Goal: Task Accomplishment & Management: Complete application form

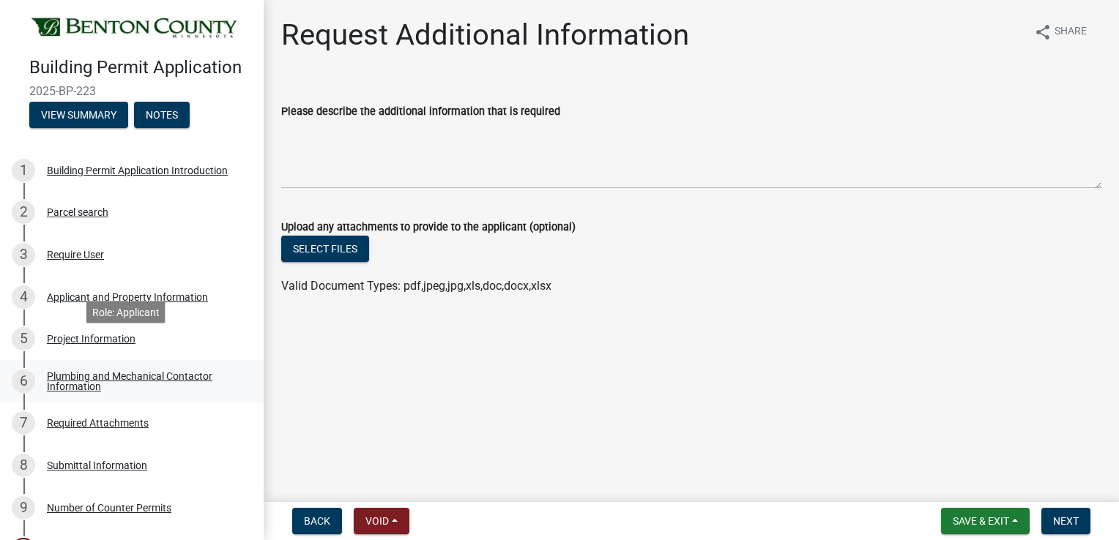
scroll to position [73, 0]
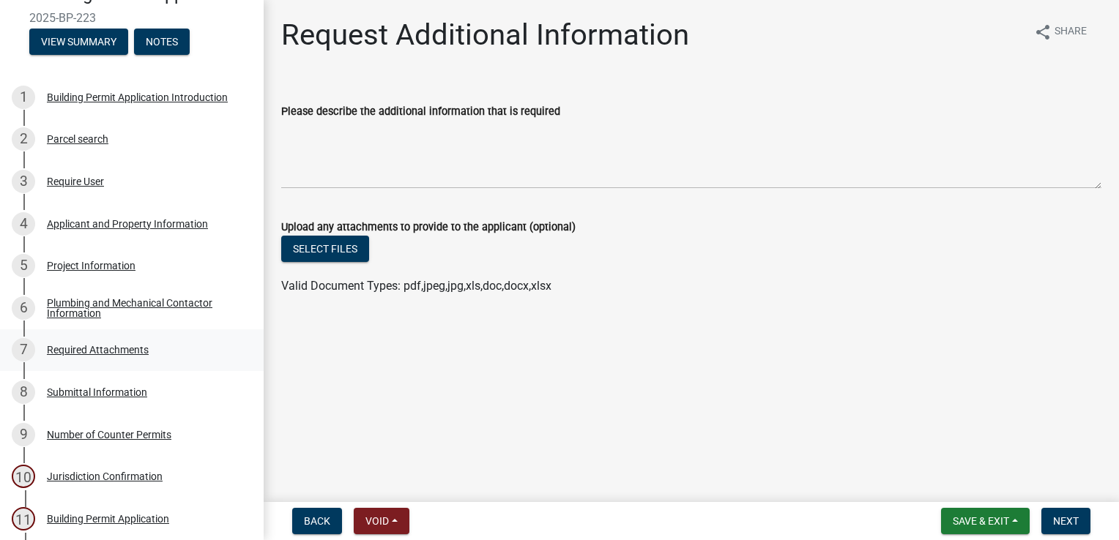
click at [105, 362] on div "7 Required Attachments" at bounding box center [126, 349] width 228 height 23
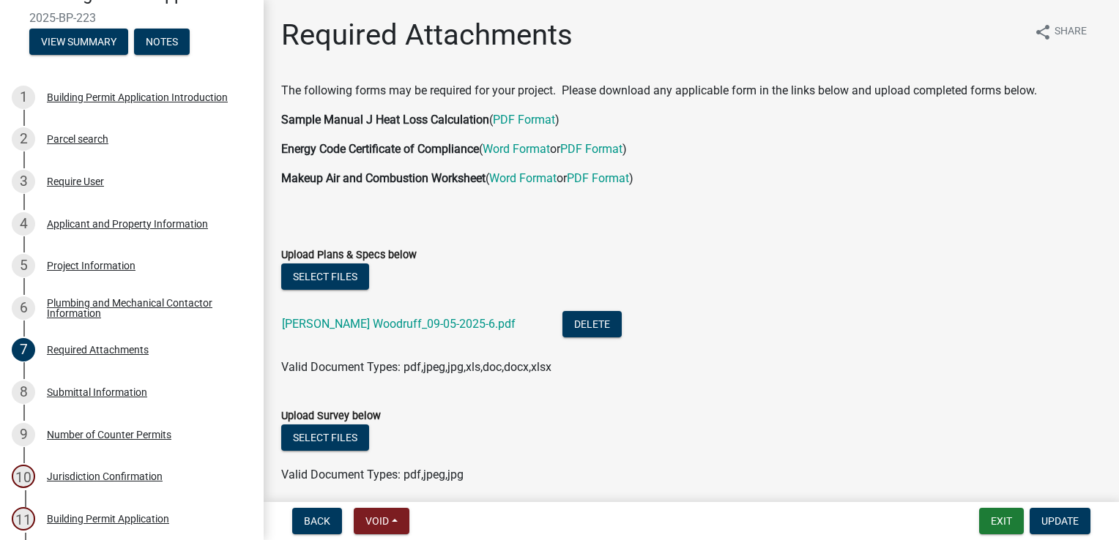
click at [406, 315] on div "[PERSON_NAME] Woodruff_09-05-2025-6.pdf" at bounding box center [410, 326] width 257 height 30
click at [405, 322] on link "[PERSON_NAME] Woodruff_09-05-2025-6.pdf" at bounding box center [399, 324] width 234 height 14
click at [77, 54] on button "View Summary" at bounding box center [78, 42] width 99 height 26
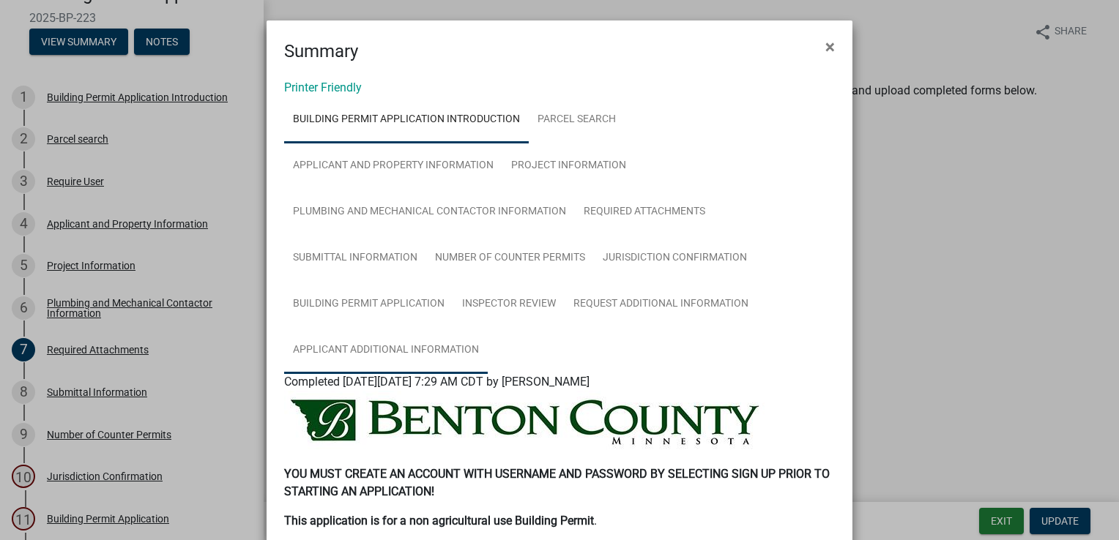
click at [413, 346] on link "Applicant Additional Information" at bounding box center [386, 350] width 204 height 47
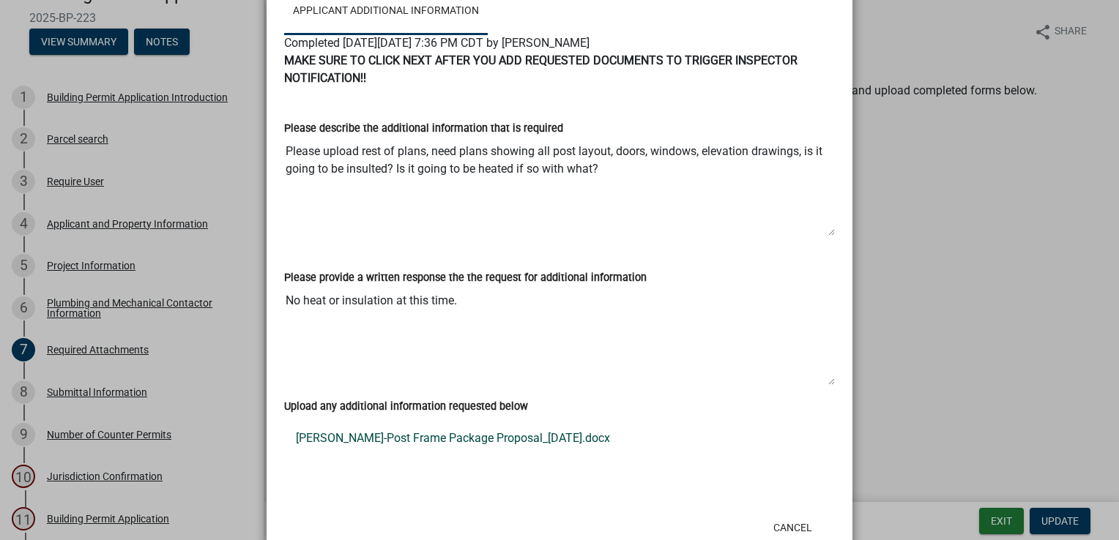
scroll to position [382, 0]
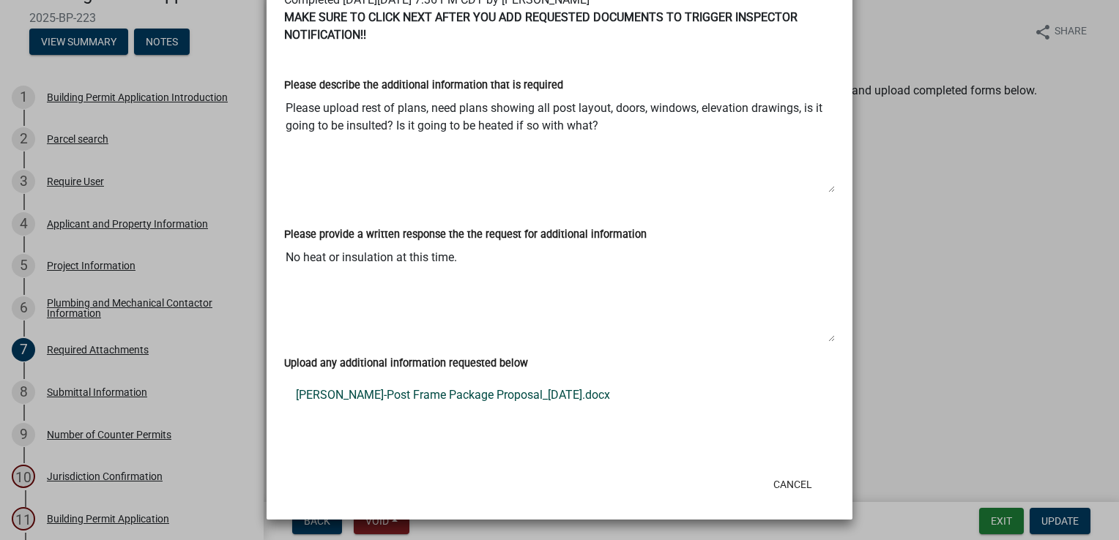
click at [412, 393] on link "[PERSON_NAME]-Post Frame Package Proposal_[DATE].docx" at bounding box center [559, 395] width 551 height 35
click at [185, 338] on ngb-modal-window "Summary × Printer Friendly Building Permit Application Introduction Parcel sear…" at bounding box center [559, 270] width 1119 height 540
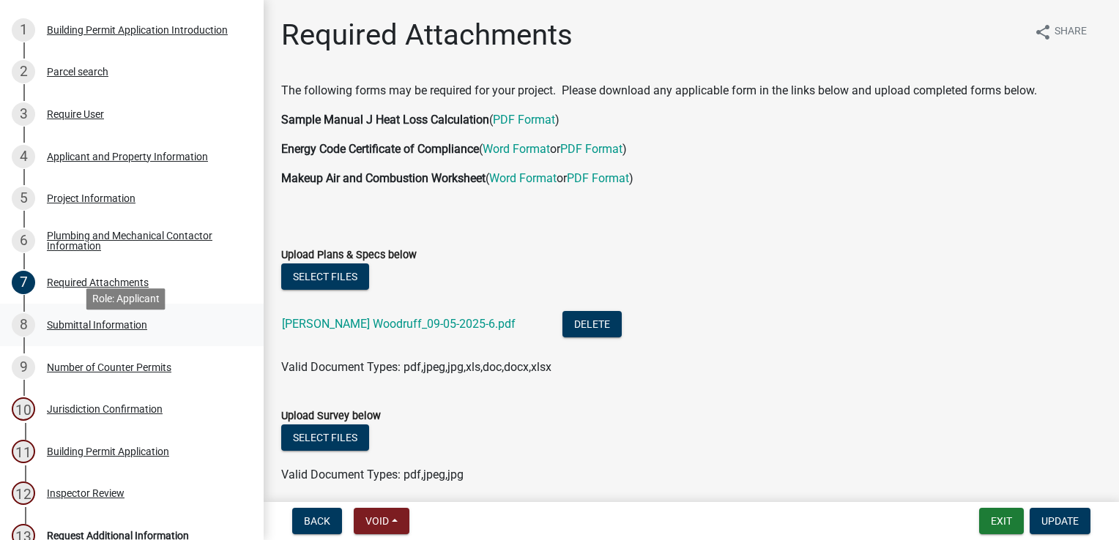
scroll to position [293, 0]
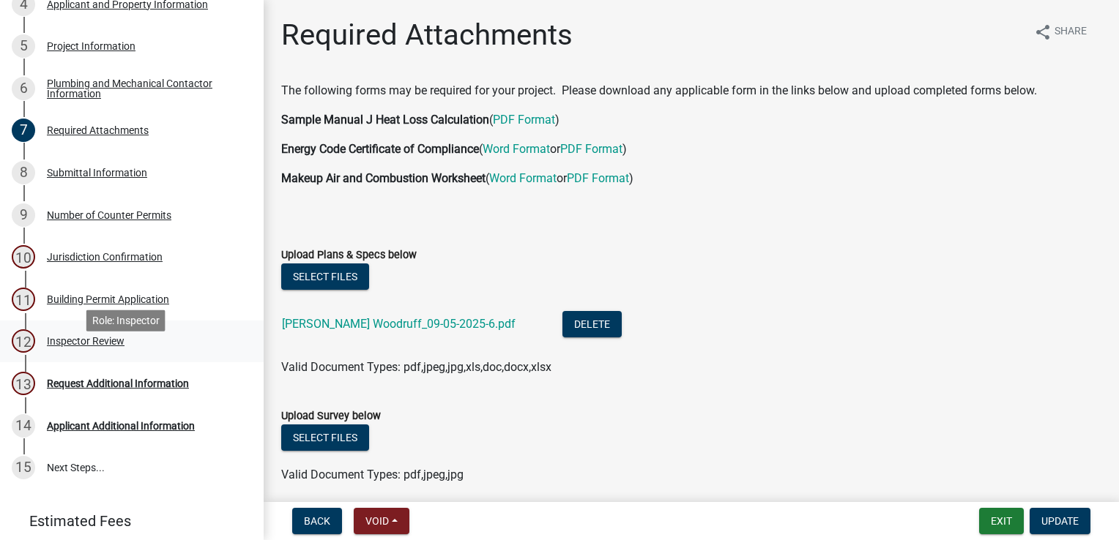
click at [97, 353] on div "12 Inspector Review" at bounding box center [126, 341] width 228 height 23
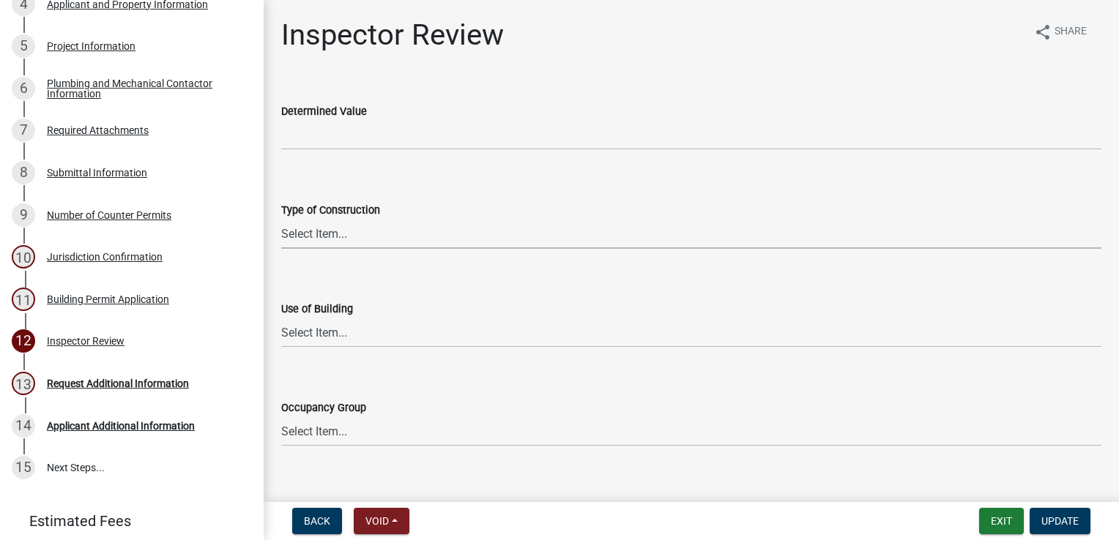
click at [338, 227] on select "Select Item... I-A [PERSON_NAME]-A II-B III-A III-B IV V-A V-B" at bounding box center [691, 234] width 820 height 30
click at [281, 219] on select "Select Item... I-A [PERSON_NAME]-A II-B III-A III-B IV V-A V-B" at bounding box center [691, 234] width 820 height 30
select select "94a12757-2a59-4079-8756-dca9431867ef"
click at [328, 327] on select "Select Item... IBC IRC" at bounding box center [691, 333] width 820 height 30
click at [281, 318] on select "Select Item... IBC IRC" at bounding box center [691, 333] width 820 height 30
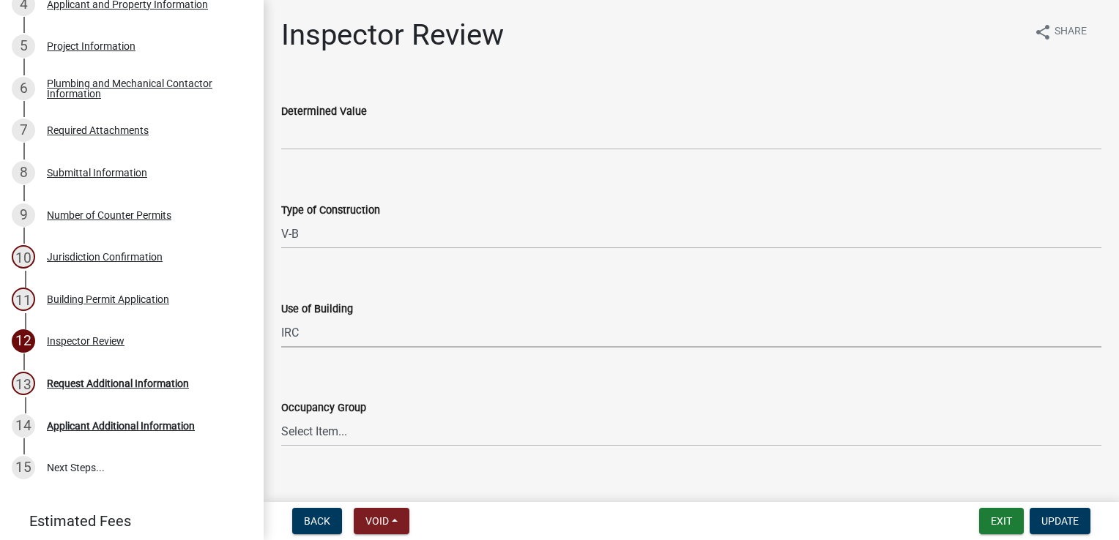
select select "6dc0760e-8c08-4580-9fe9-6a7ebc6918b6"
click at [327, 424] on select "Select Item... IRC 1 IRC 2 IRC 3 IRC 4 A-1 A-2 A-3 A-4 B F-1 F-2 H-1 H-2 H-3 H-…" at bounding box center [691, 432] width 820 height 30
click at [281, 417] on select "Select Item... IRC 1 IRC 2 IRC 3 IRC 4 A-1 A-2 A-3 A-4 B F-1 F-2 H-1 H-2 H-3 H-…" at bounding box center [691, 432] width 820 height 30
select select "0198996b-7c5b-4e1d-9fce-5545e98e8655"
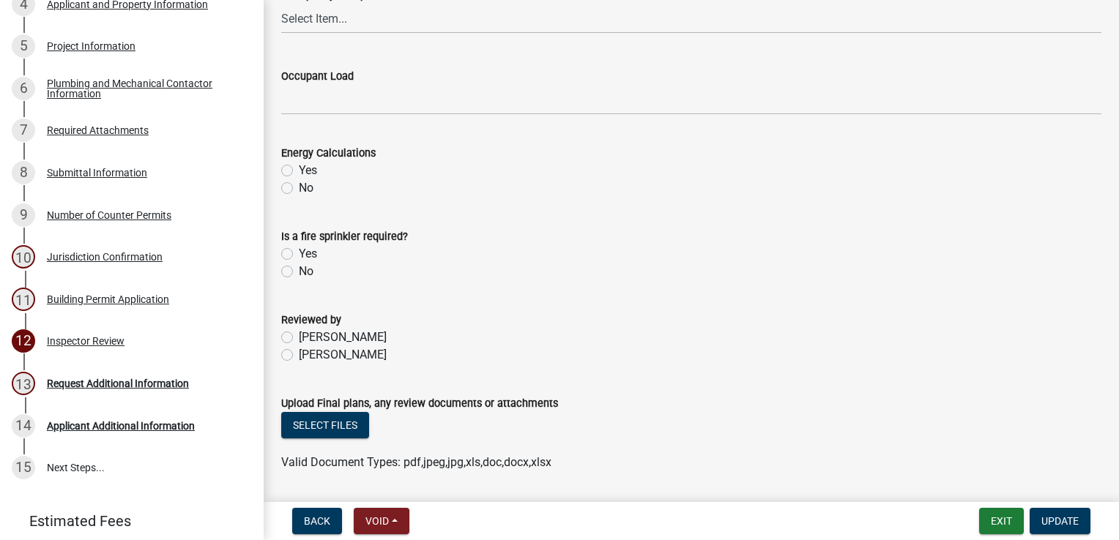
scroll to position [739, 0]
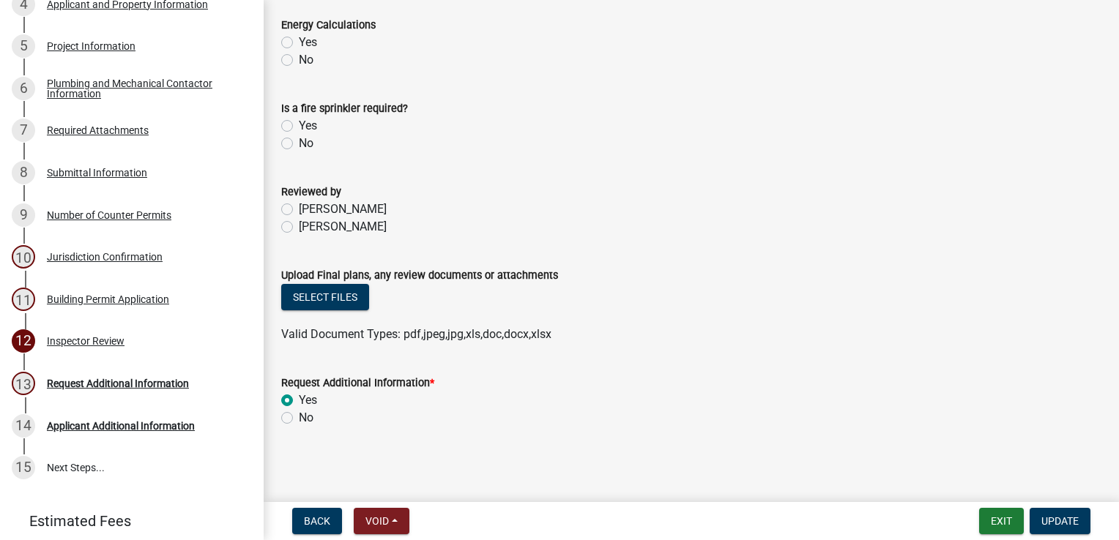
click at [299, 227] on label "[PERSON_NAME]" at bounding box center [343, 227] width 88 height 18
click at [299, 227] on input "[PERSON_NAME]" at bounding box center [304, 223] width 10 height 10
radio input "true"
click at [307, 300] on button "Select files" at bounding box center [325, 297] width 88 height 26
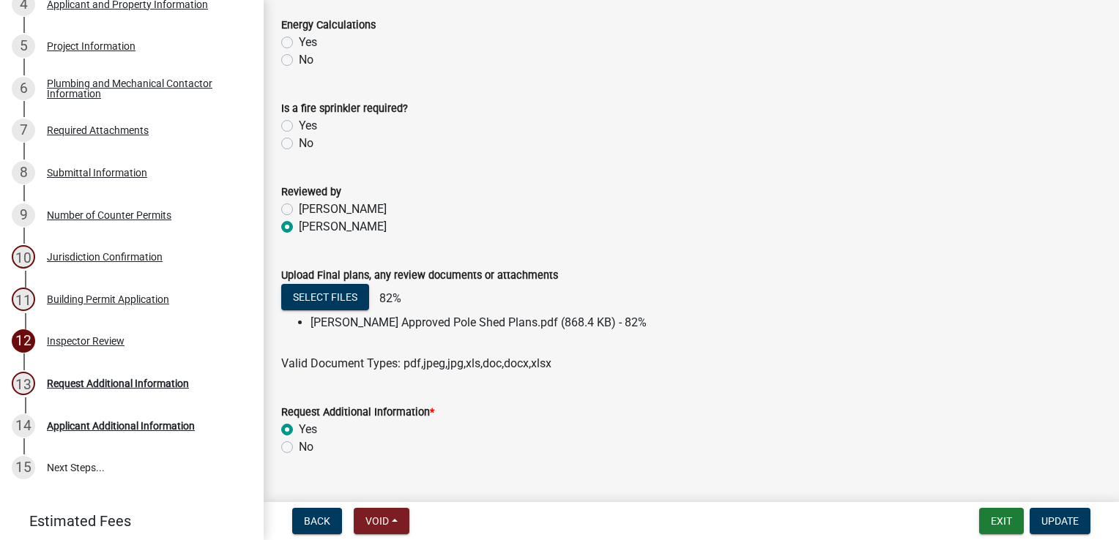
click at [299, 450] on label "No" at bounding box center [306, 448] width 15 height 18
click at [299, 448] on input "No" at bounding box center [304, 444] width 10 height 10
radio input "true"
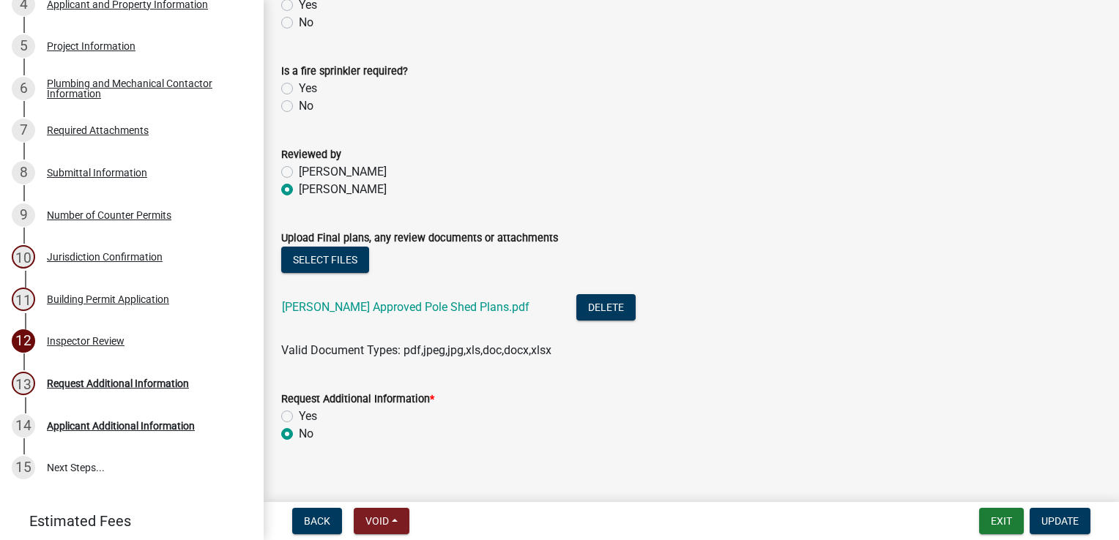
scroll to position [792, 0]
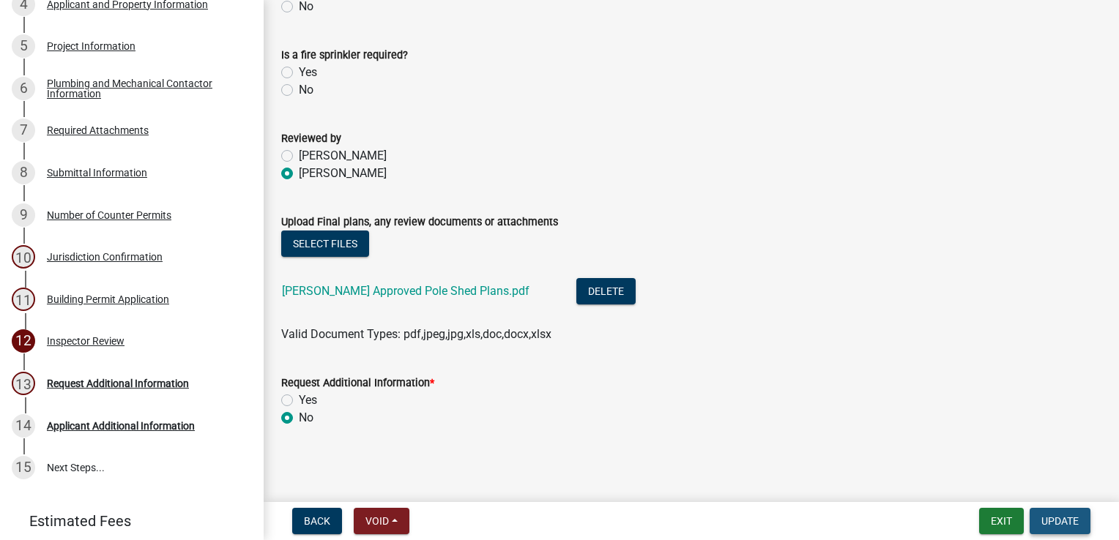
click at [1069, 526] on span "Update" at bounding box center [1059, 522] width 37 height 12
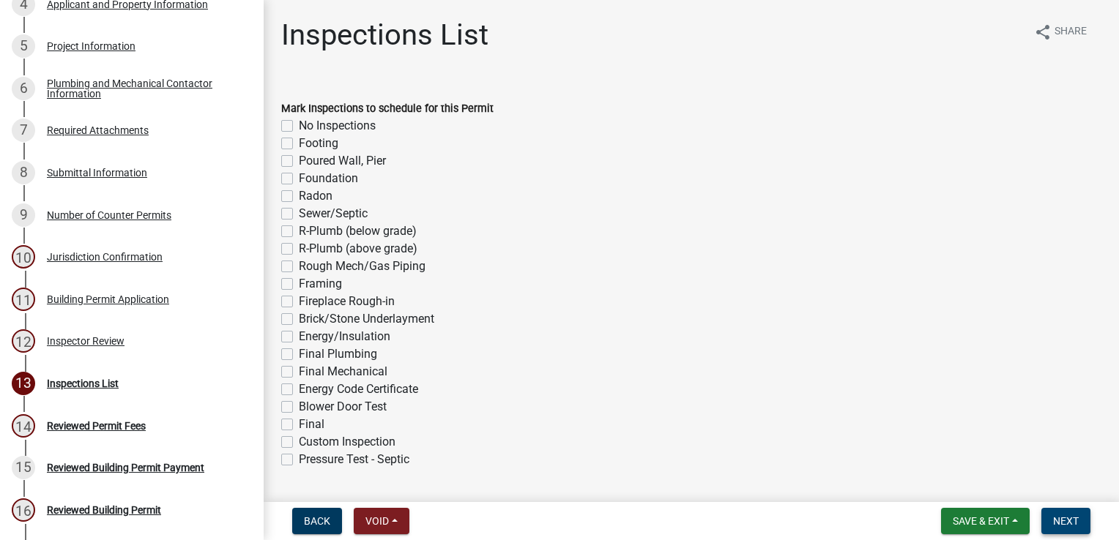
scroll to position [461, 0]
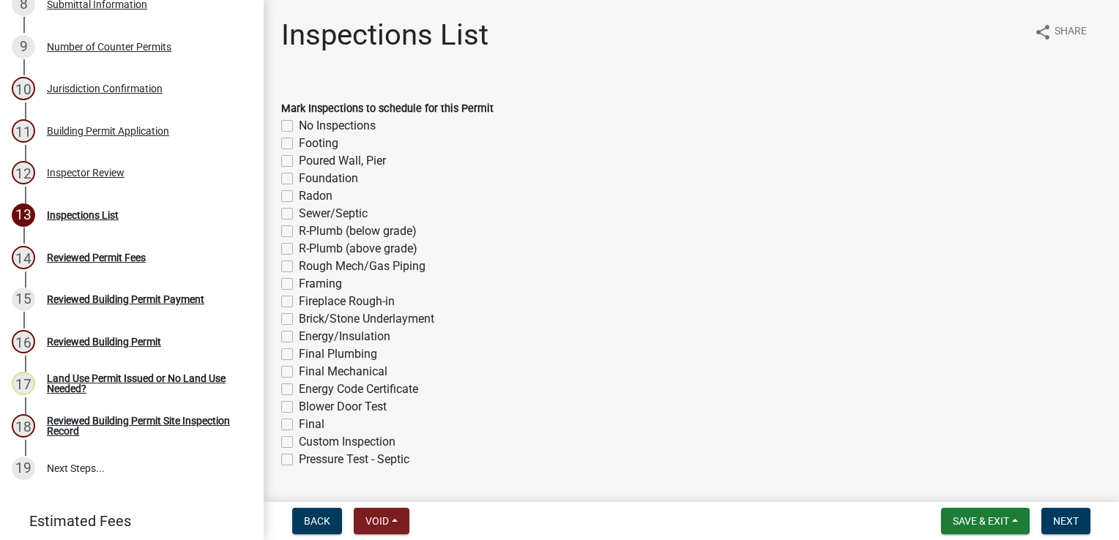
click at [299, 145] on label "Footing" at bounding box center [319, 144] width 40 height 18
click at [299, 144] on input "Footing" at bounding box center [304, 140] width 10 height 10
checkbox input "true"
checkbox input "false"
checkbox input "true"
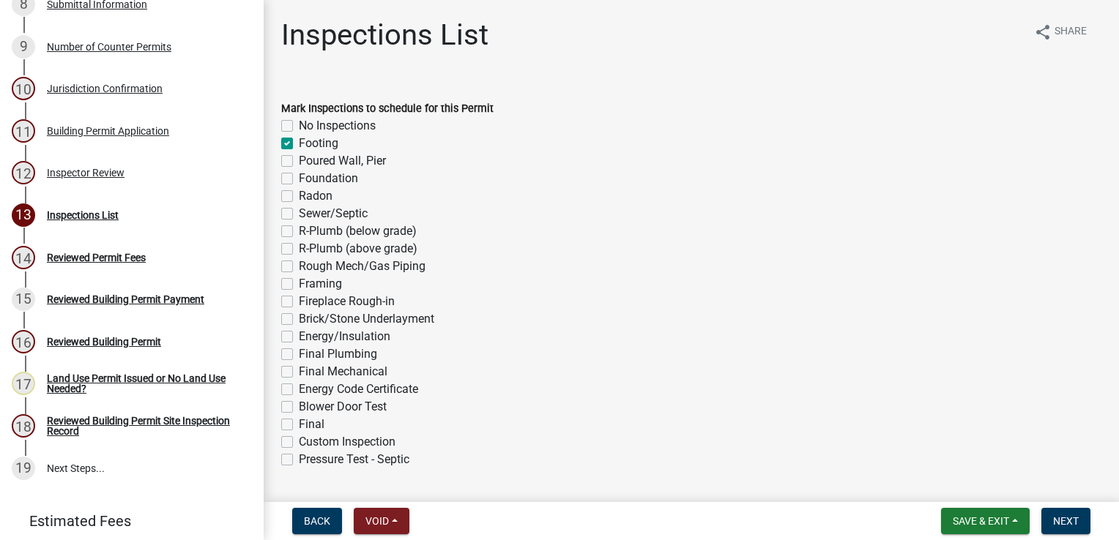
checkbox input "false"
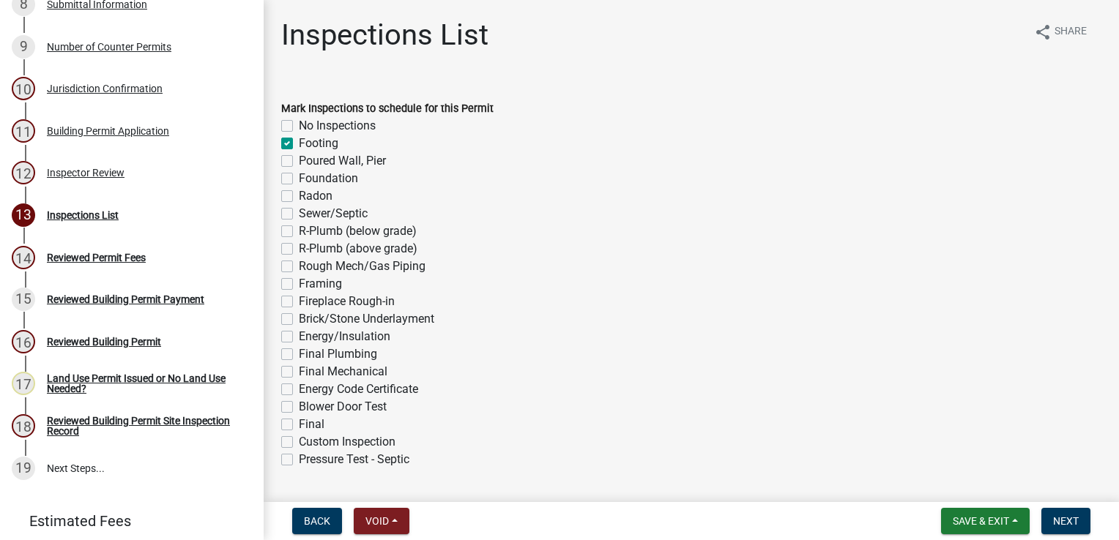
checkbox input "false"
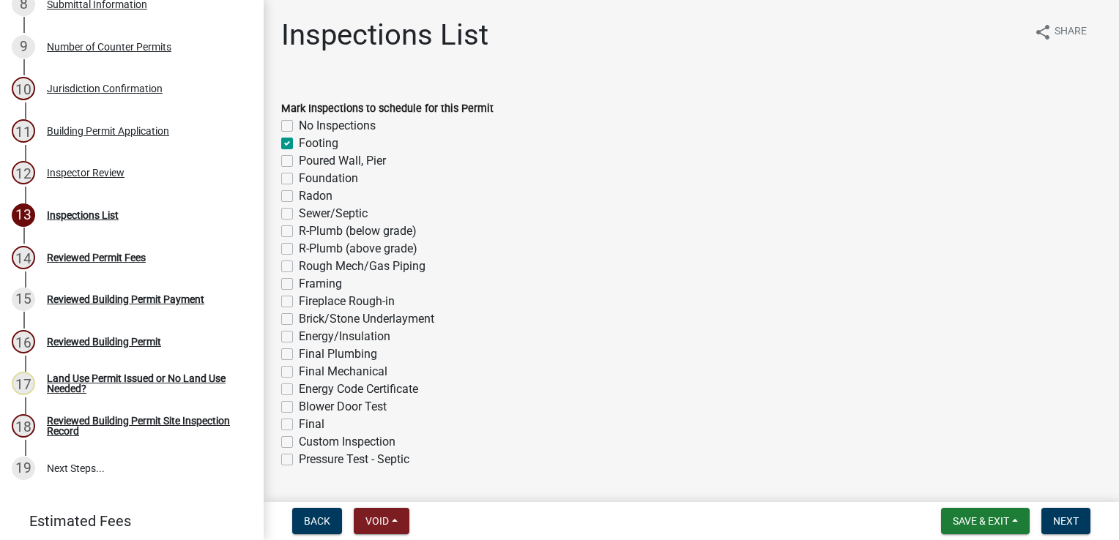
checkbox input "false"
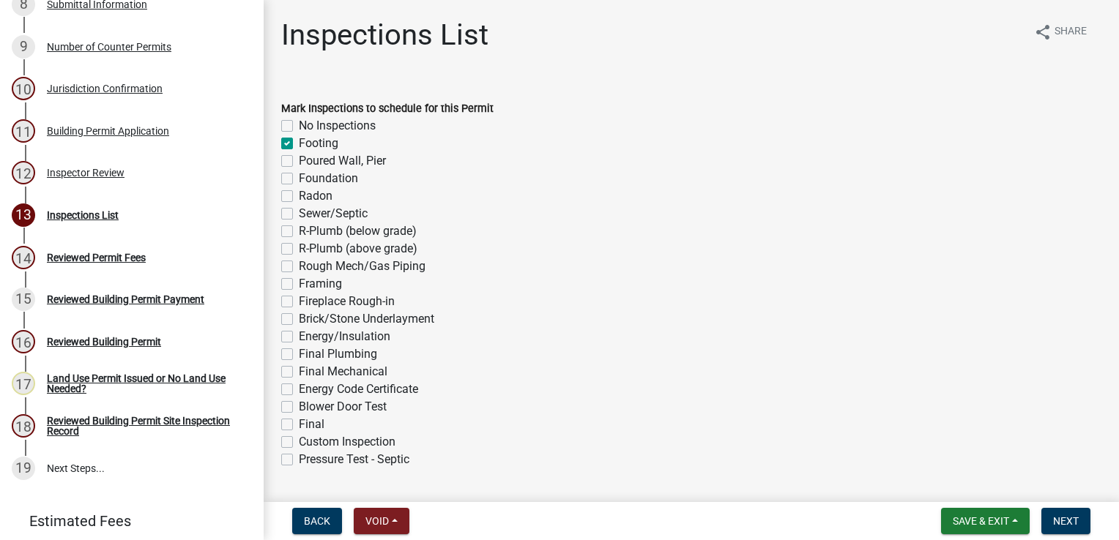
checkbox input "false"
click at [299, 285] on label "Framing" at bounding box center [320, 284] width 43 height 18
click at [299, 285] on input "Framing" at bounding box center [304, 280] width 10 height 10
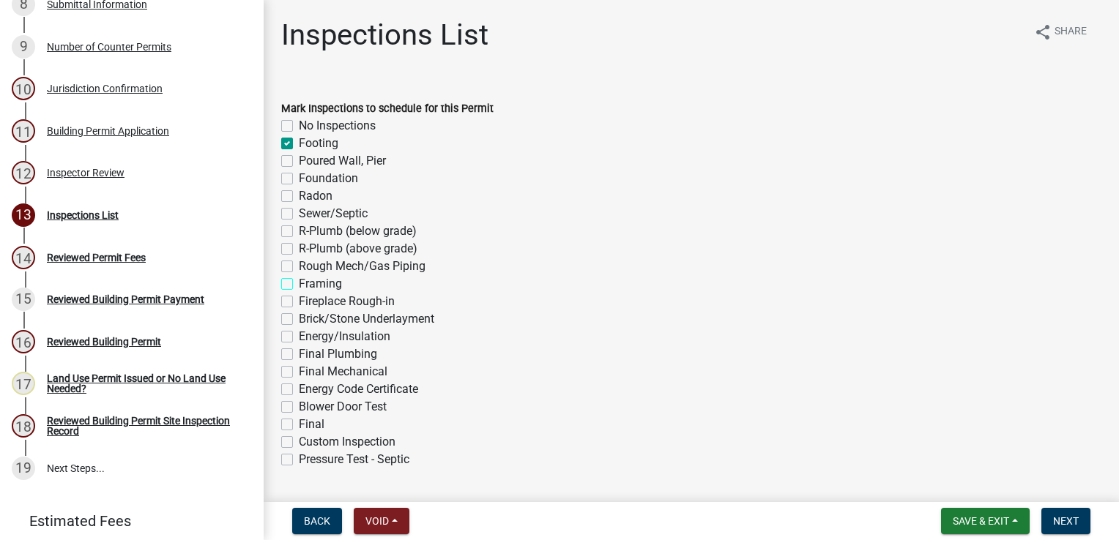
checkbox input "true"
checkbox input "false"
checkbox input "true"
checkbox input "false"
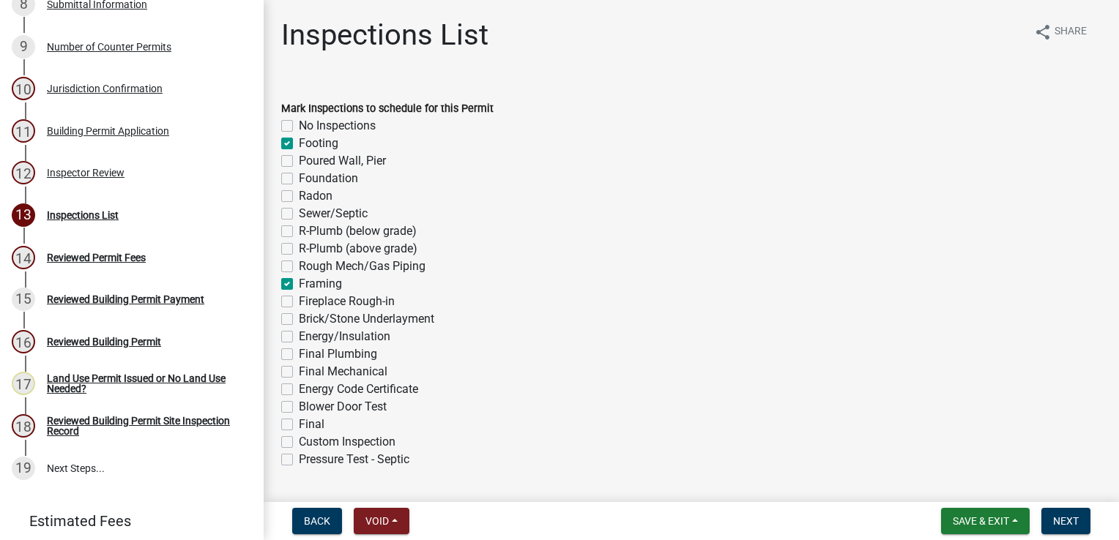
checkbox input "false"
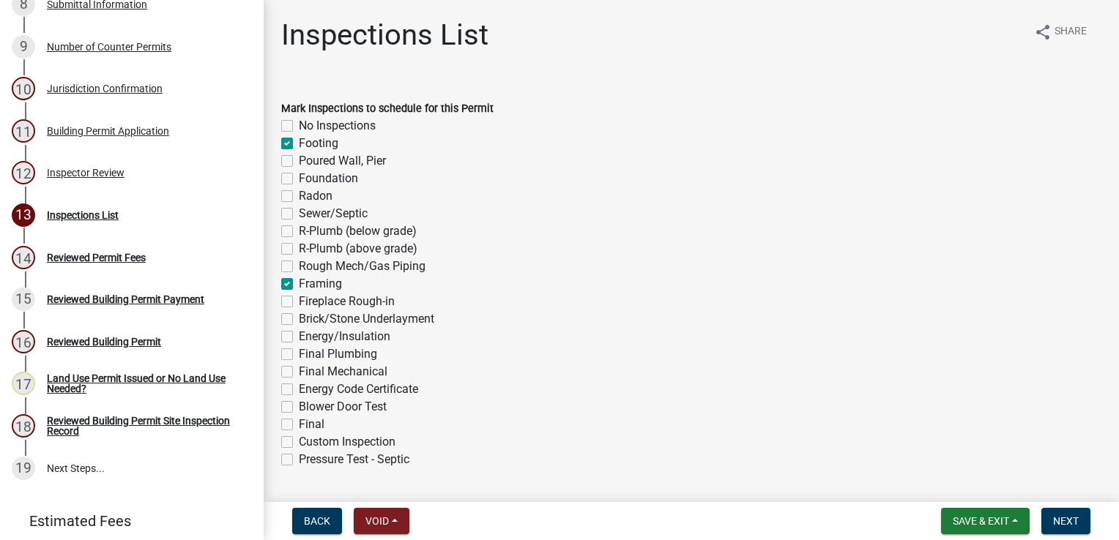
checkbox input "true"
checkbox input "false"
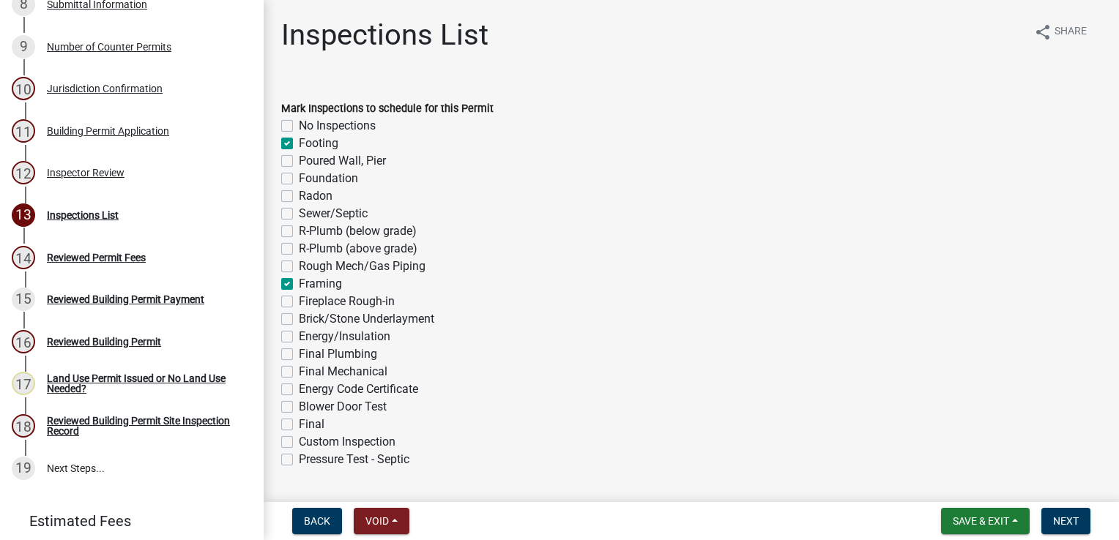
checkbox input "false"
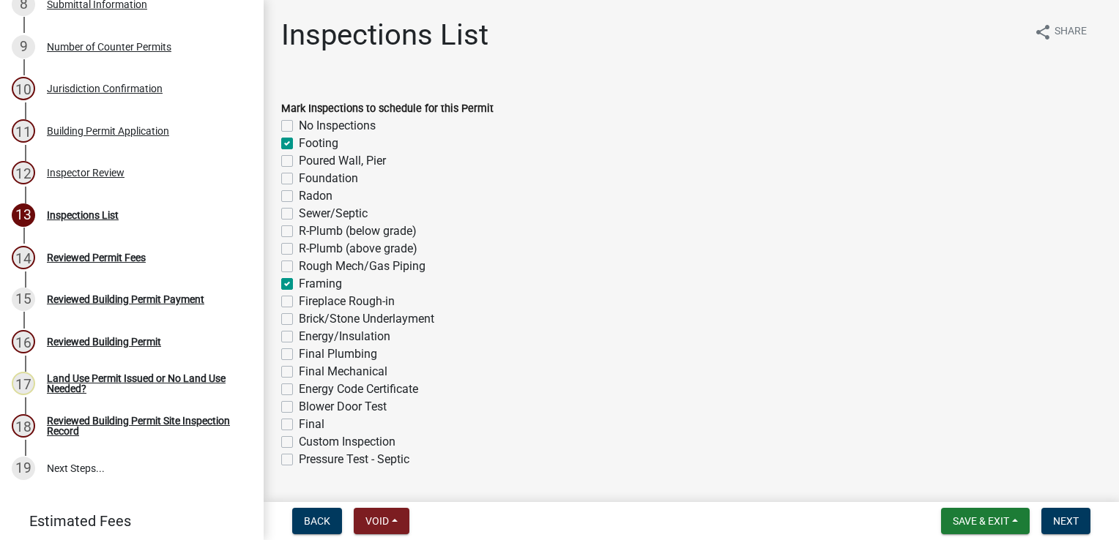
checkbox input "false"
click at [299, 427] on label "Final" at bounding box center [312, 425] width 26 height 18
click at [299, 425] on input "Final" at bounding box center [304, 421] width 10 height 10
checkbox input "true"
checkbox input "false"
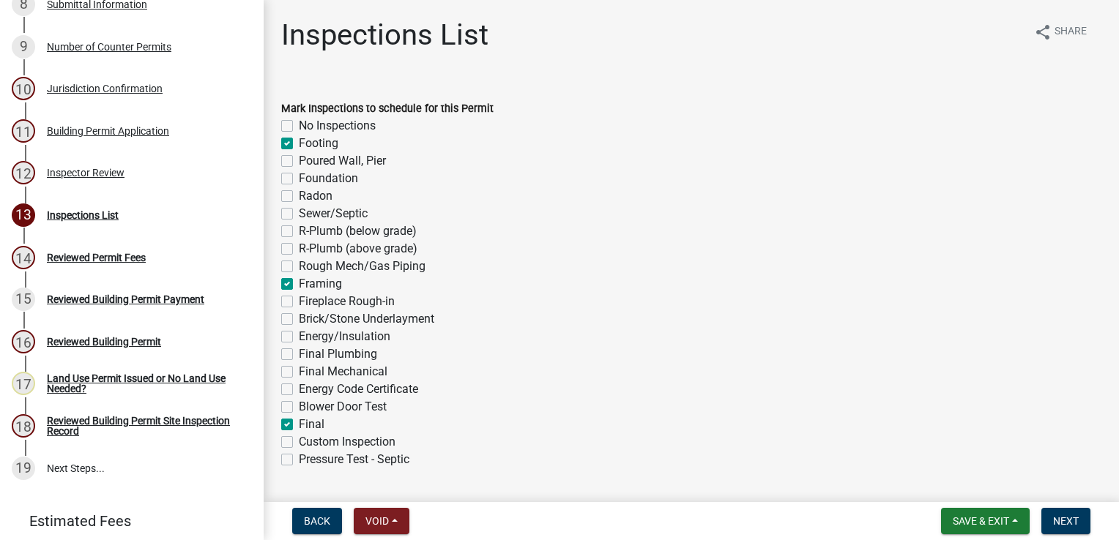
checkbox input "true"
checkbox input "false"
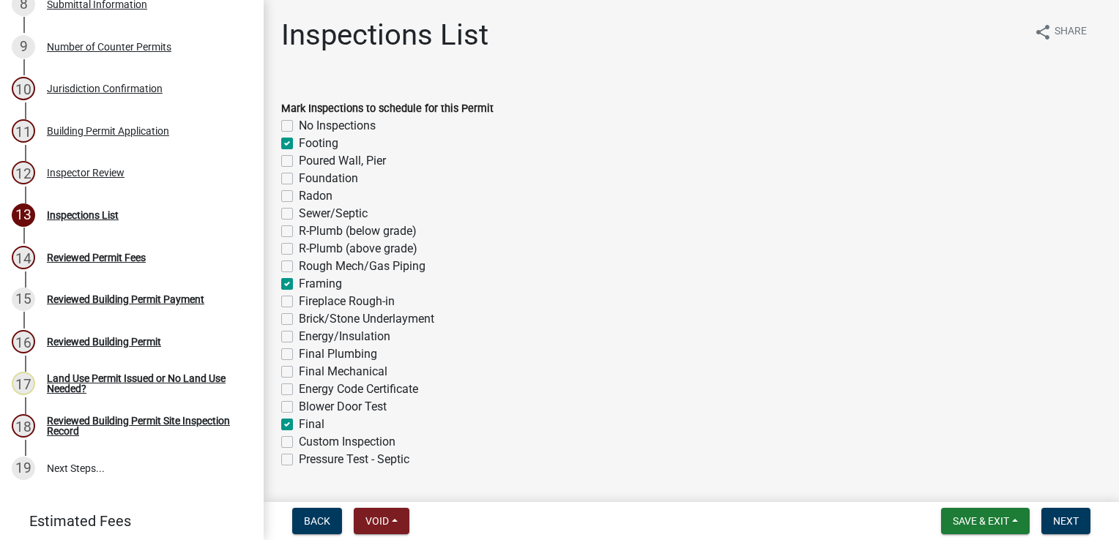
checkbox input "false"
checkbox input "true"
checkbox input "false"
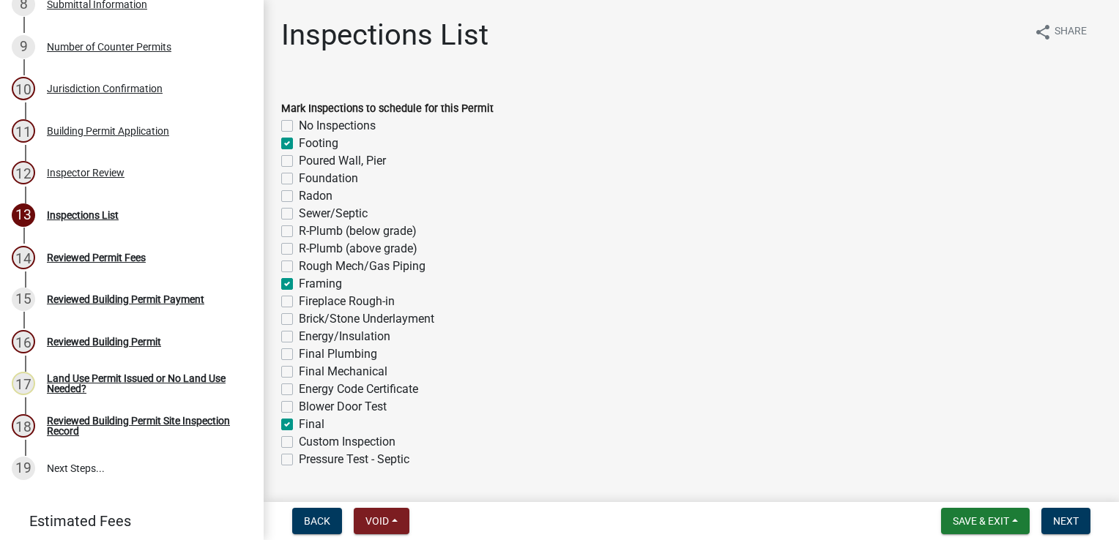
checkbox input "false"
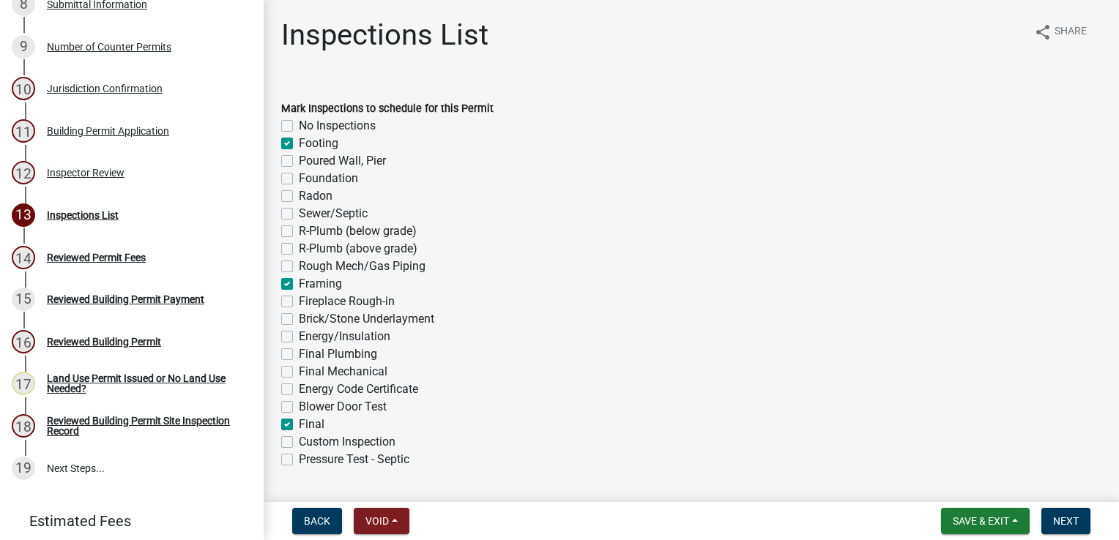
checkbox input "false"
checkbox input "true"
checkbox input "false"
click at [1070, 516] on span "Next" at bounding box center [1066, 522] width 26 height 12
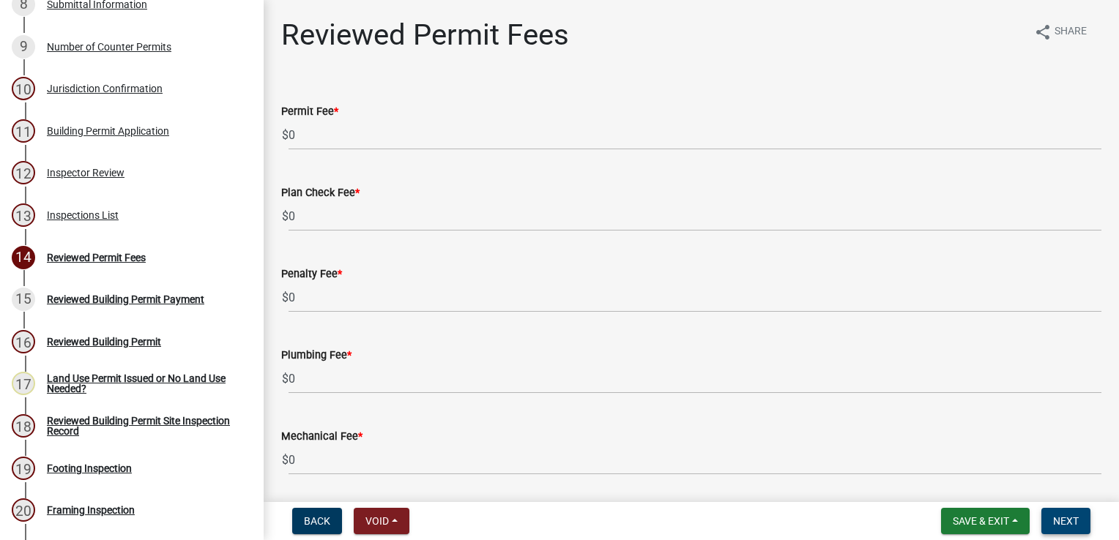
scroll to position [588, 0]
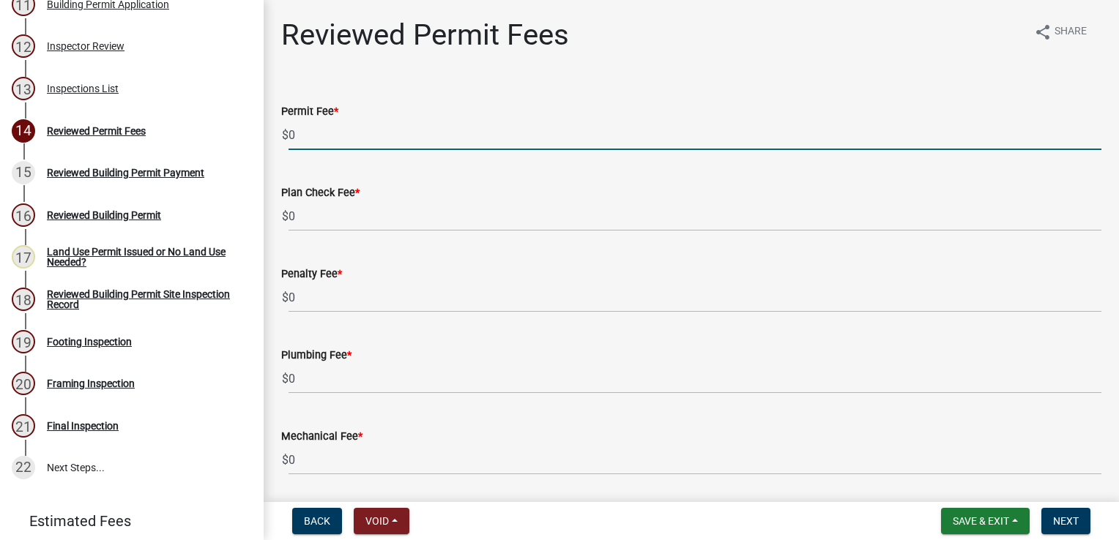
click at [514, 142] on input "0" at bounding box center [695, 135] width 813 height 30
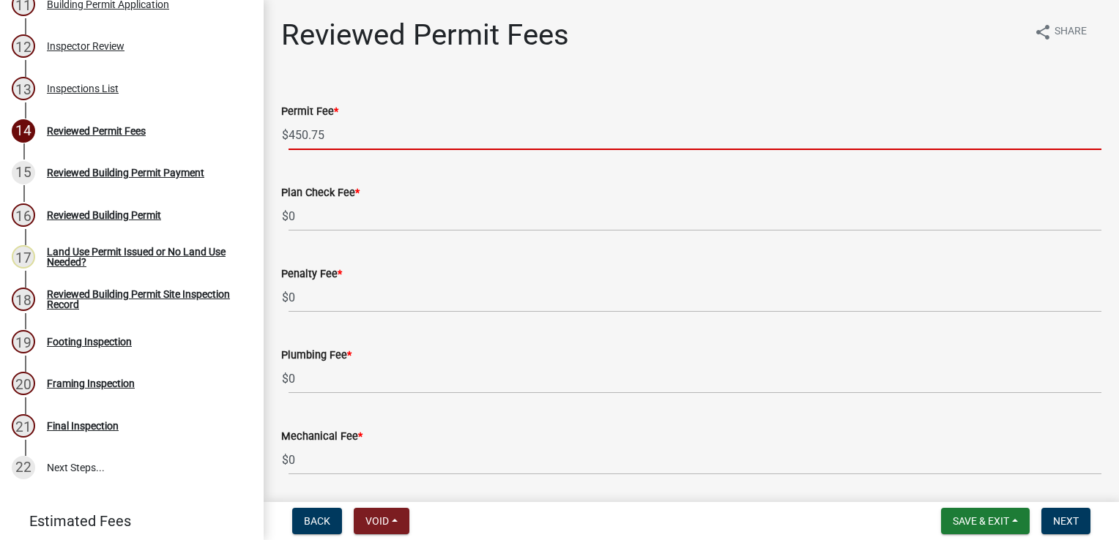
type input "450.75"
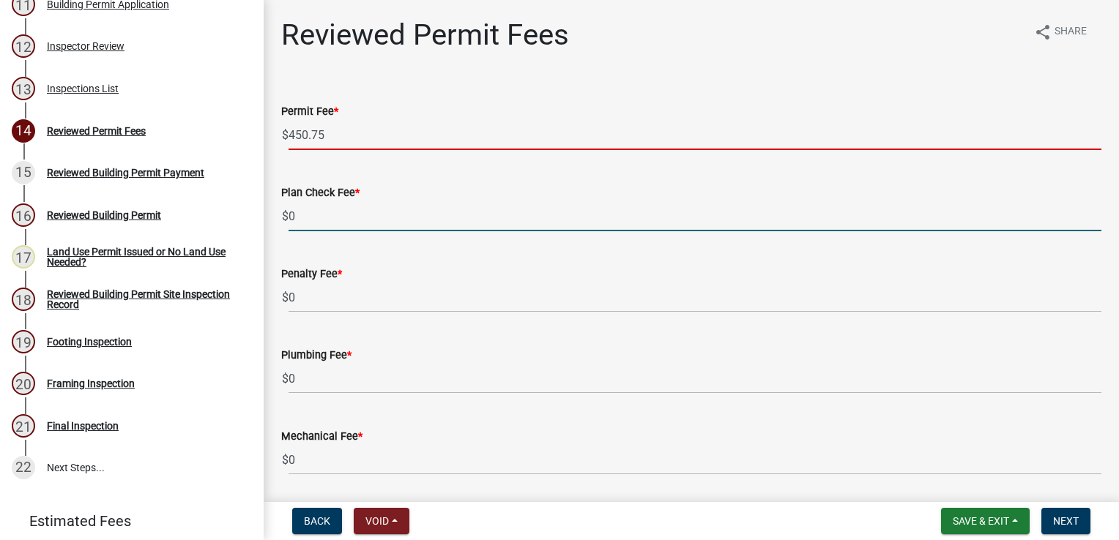
click at [304, 222] on input "0" at bounding box center [695, 216] width 813 height 30
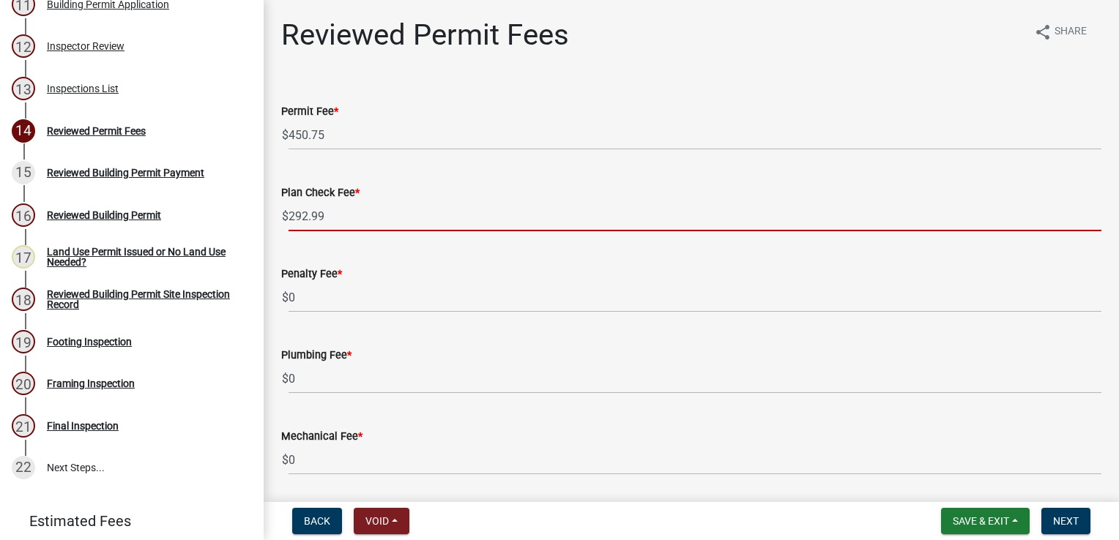
type input "292.99"
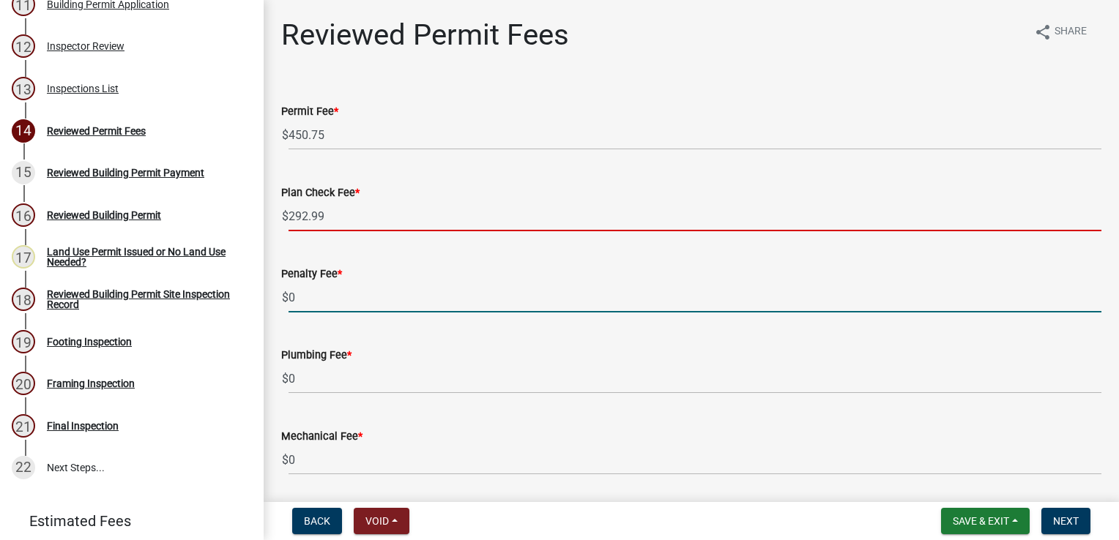
click at [305, 291] on input "0" at bounding box center [695, 298] width 813 height 30
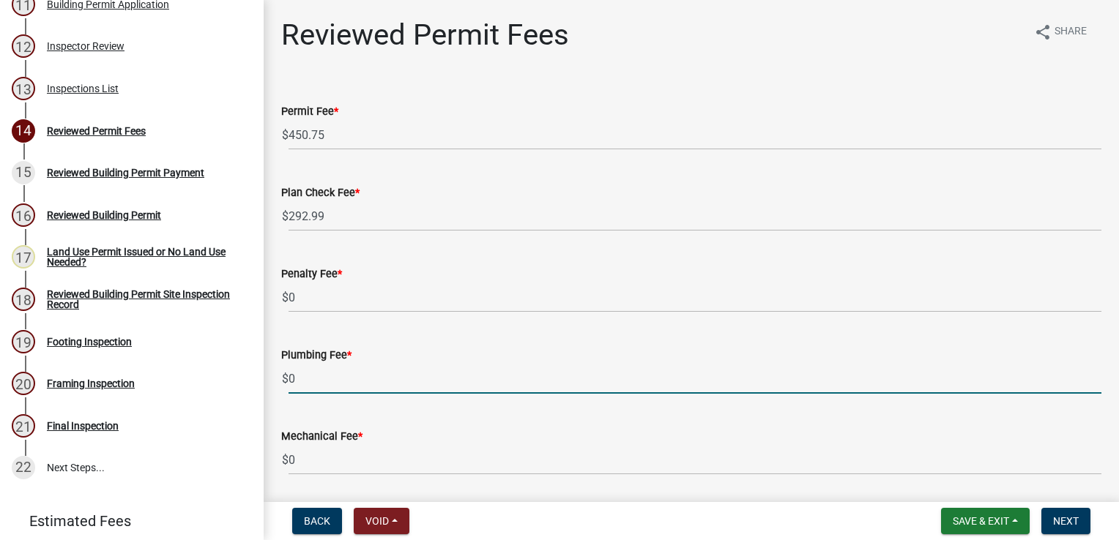
click at [302, 379] on input "0" at bounding box center [695, 379] width 813 height 30
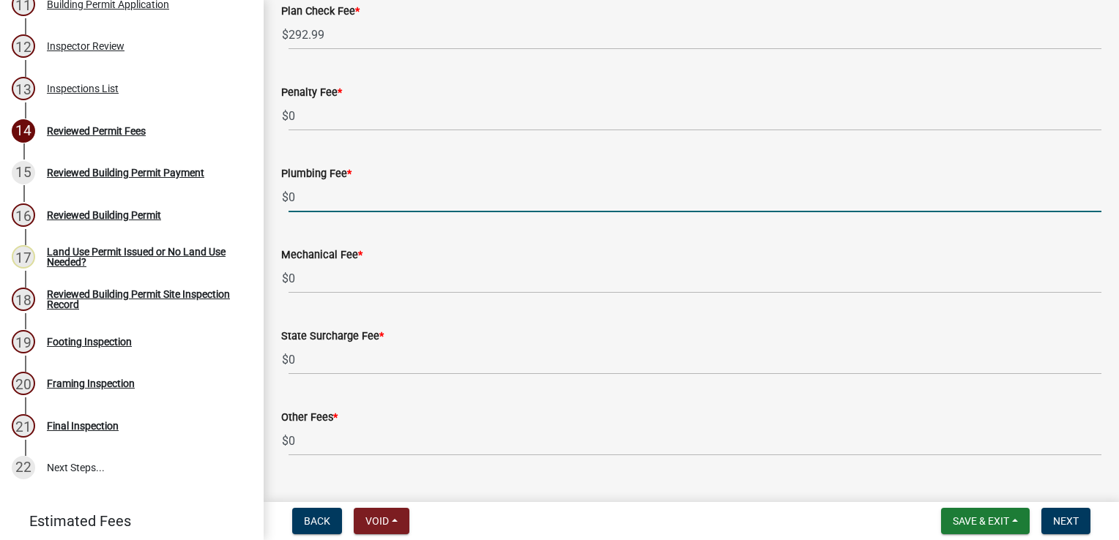
scroll to position [211, 0]
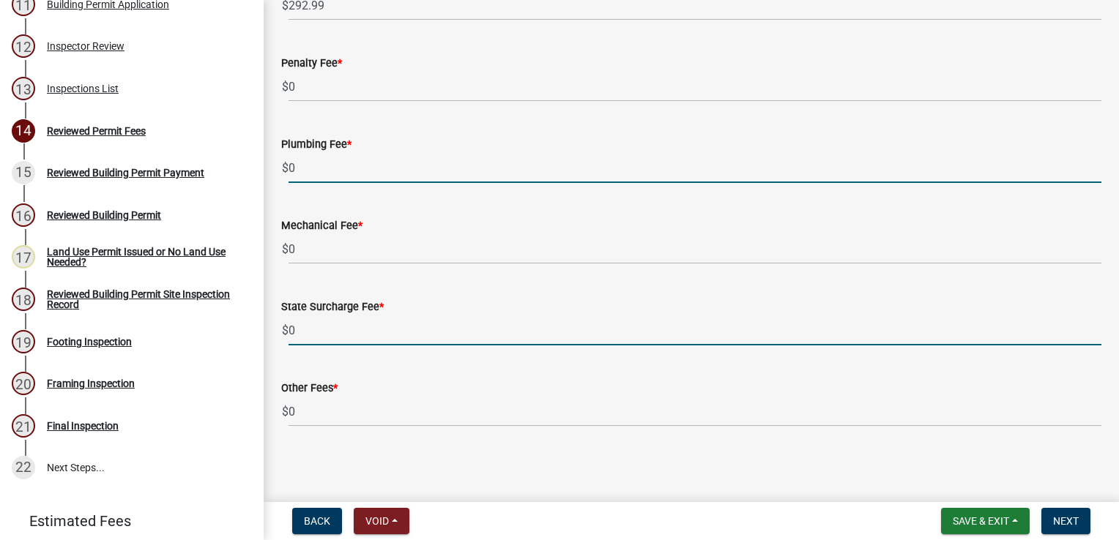
click at [313, 317] on input "0" at bounding box center [695, 331] width 813 height 30
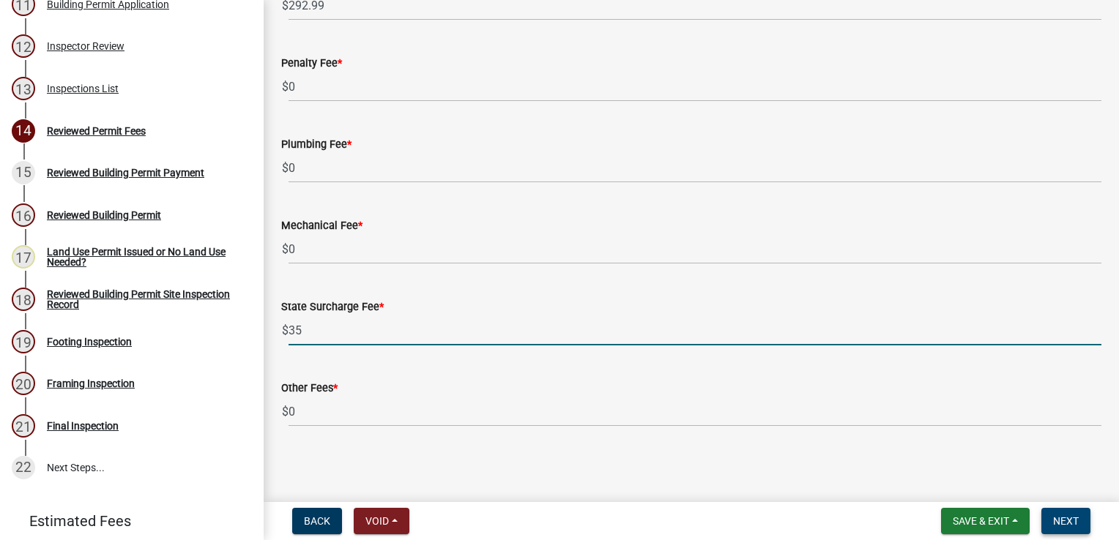
type input "35"
drag, startPoint x: 1066, startPoint y: 524, endPoint x: 1063, endPoint y: 514, distance: 10.5
click at [1066, 524] on span "Next" at bounding box center [1066, 522] width 26 height 12
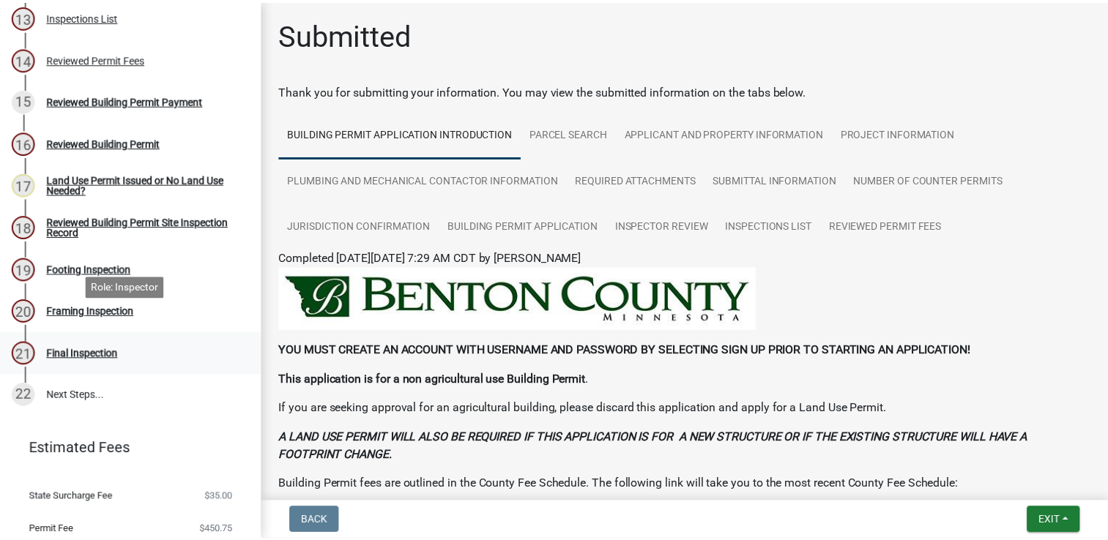
scroll to position [759, 0]
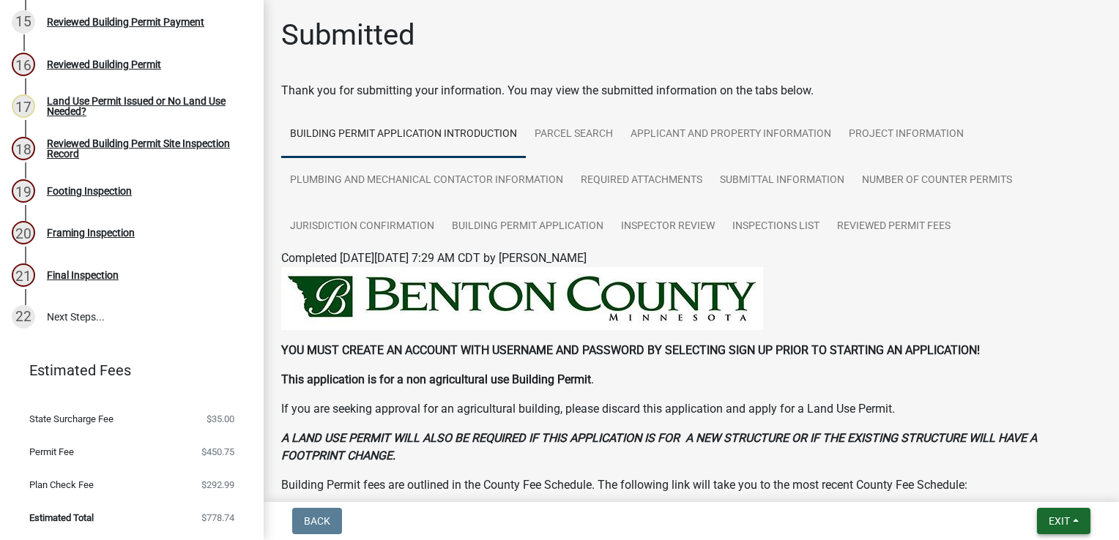
click at [1056, 521] on span "Exit" at bounding box center [1059, 522] width 21 height 12
click at [1014, 478] on button "Save & Exit" at bounding box center [1032, 483] width 117 height 35
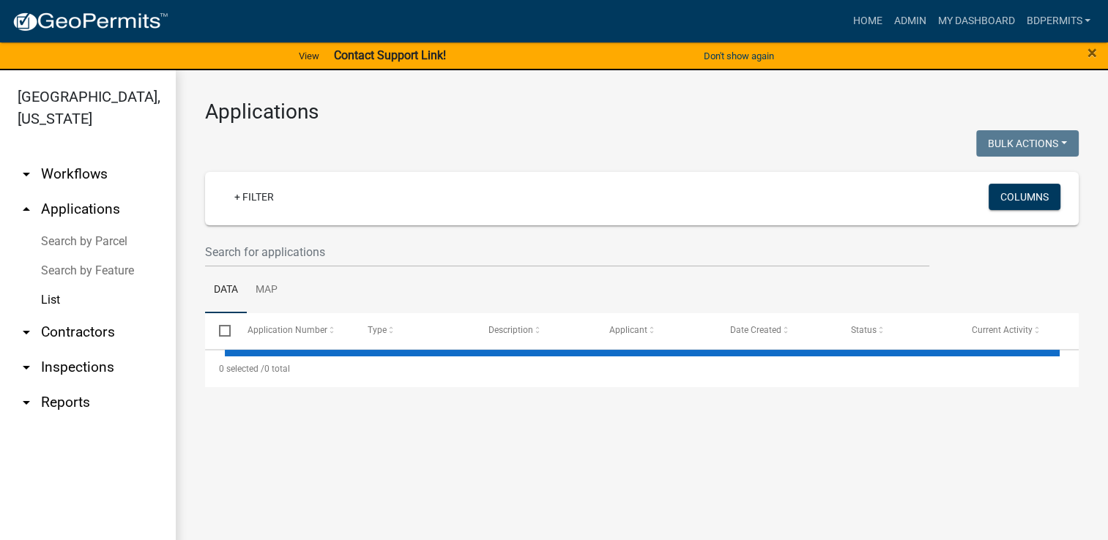
select select "3: 100"
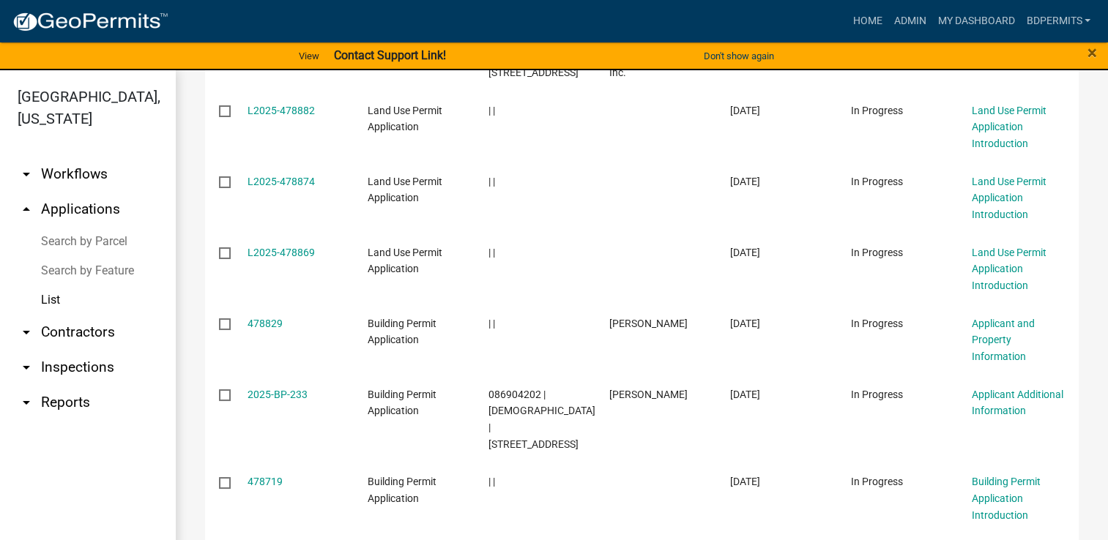
scroll to position [439, 0]
